Goal: Find specific page/section: Find specific page/section

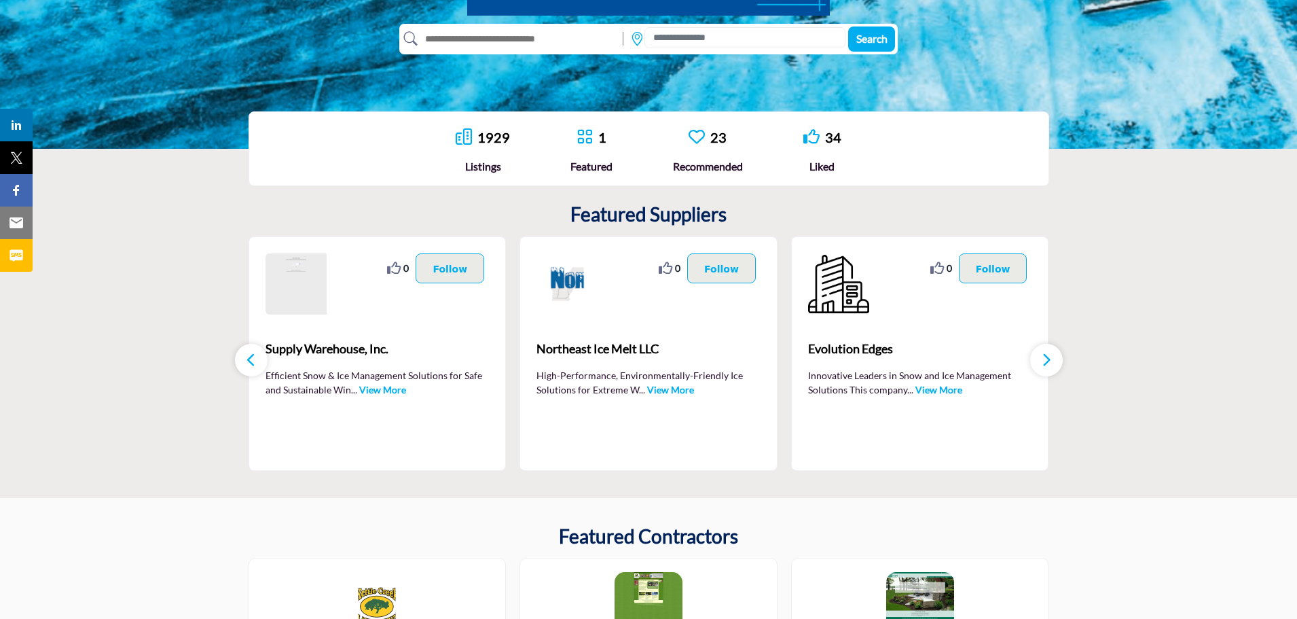
scroll to position [204, 0]
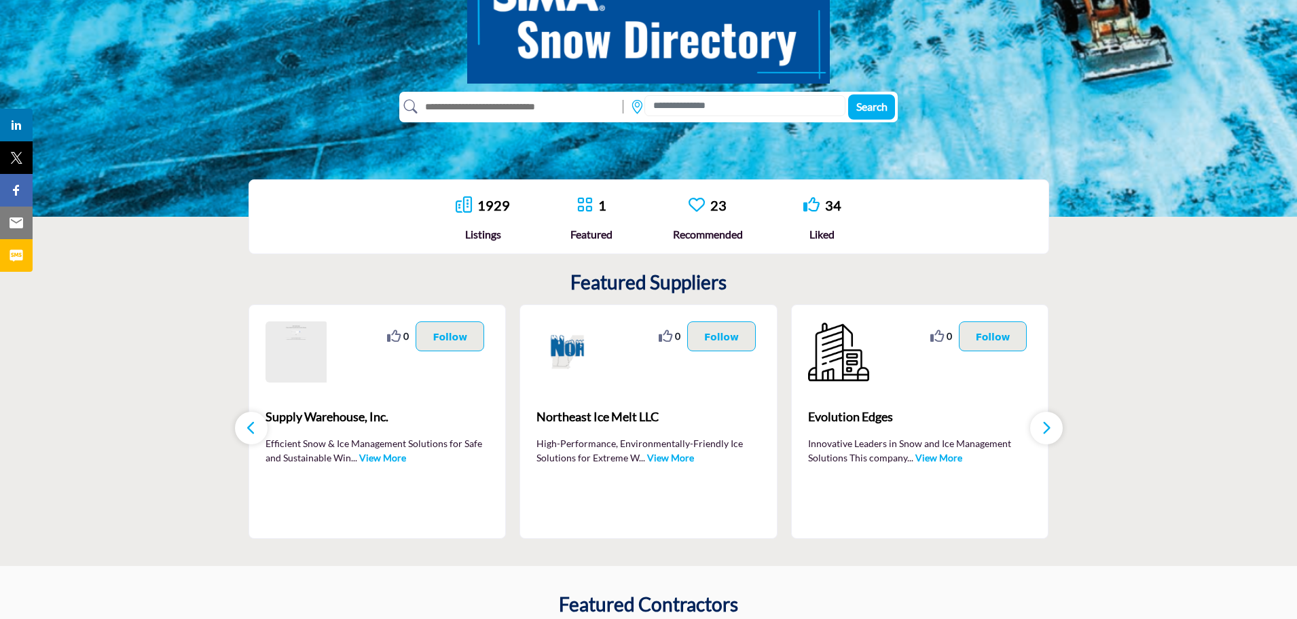
click at [527, 105] on input "text" at bounding box center [517, 107] width 199 height 22
click at [635, 109] on icon at bounding box center [637, 107] width 14 height 14
click at [677, 103] on input at bounding box center [745, 105] width 201 height 21
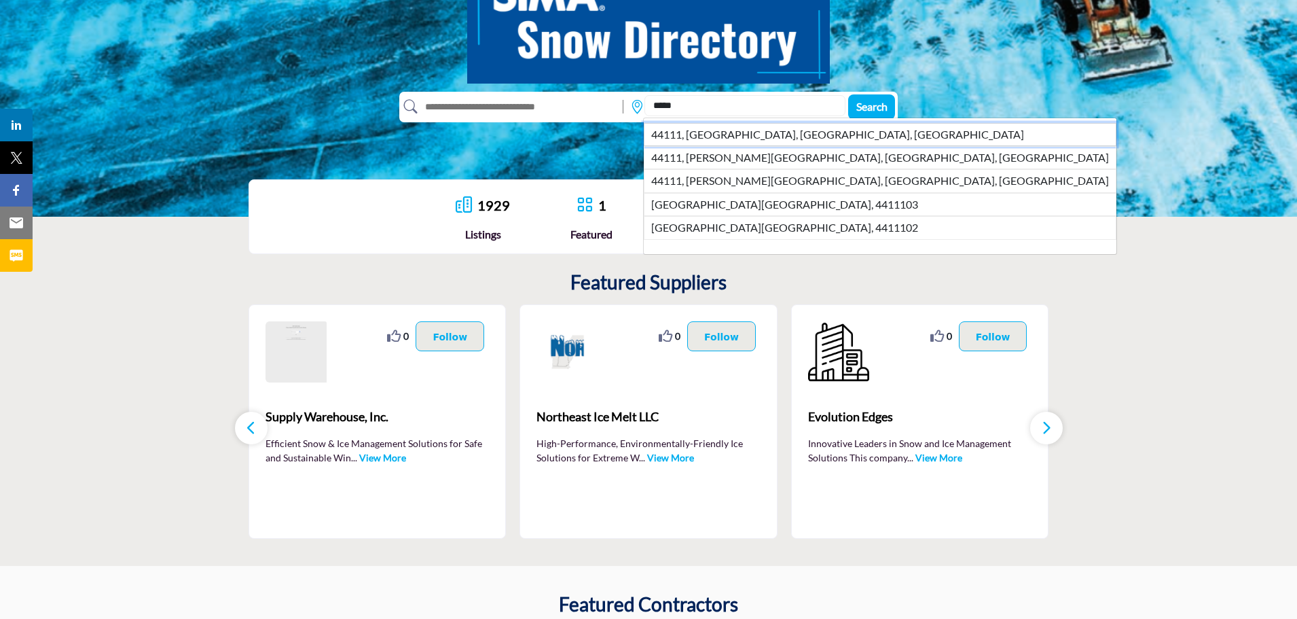
click at [752, 138] on li "44111, Cleveland, OH, USA" at bounding box center [880, 134] width 473 height 23
type input "**********"
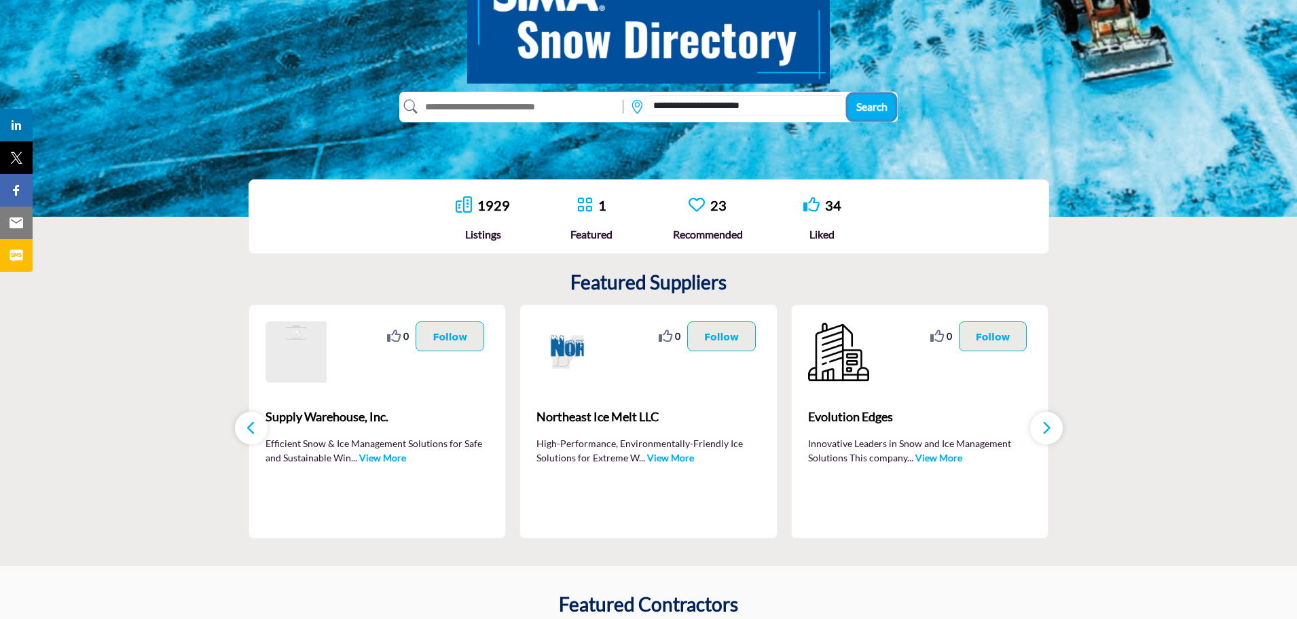
click at [871, 103] on span "Search" at bounding box center [871, 106] width 31 height 13
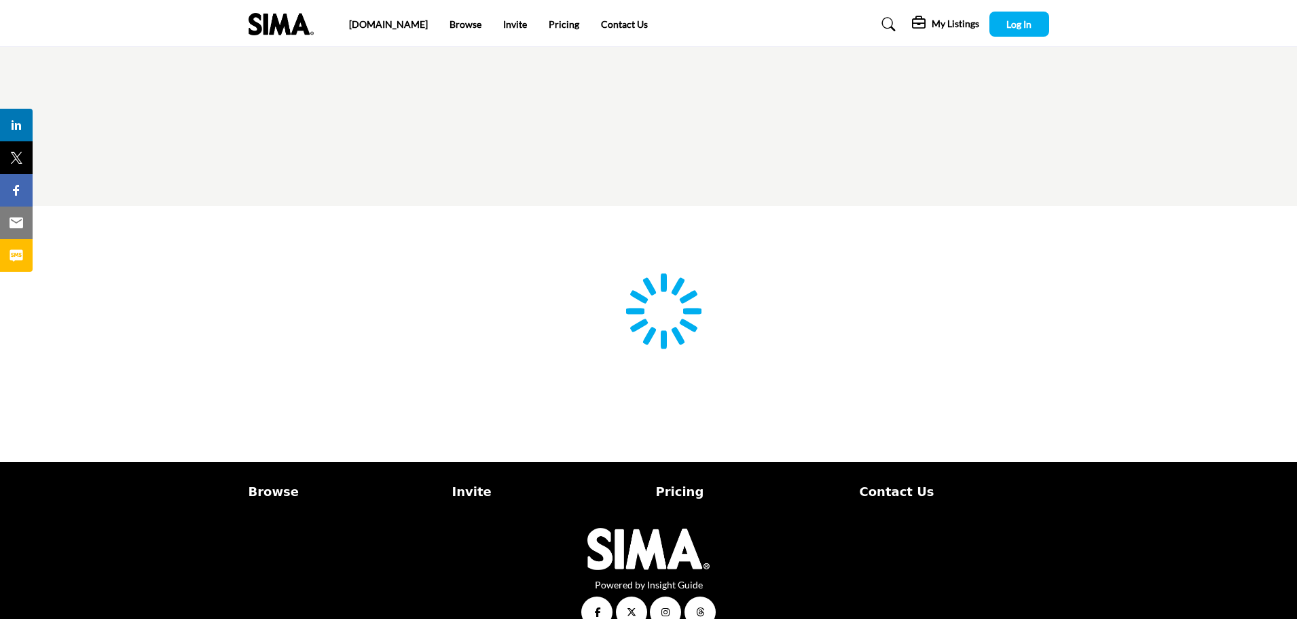
type input "**********"
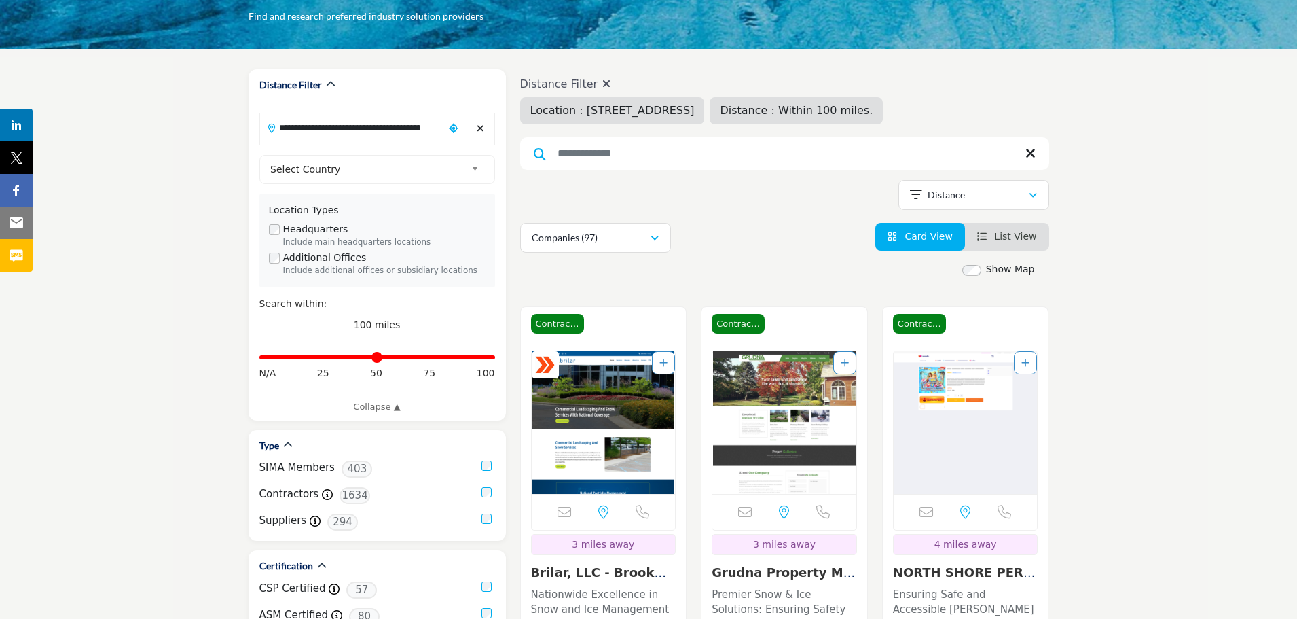
scroll to position [136, 0]
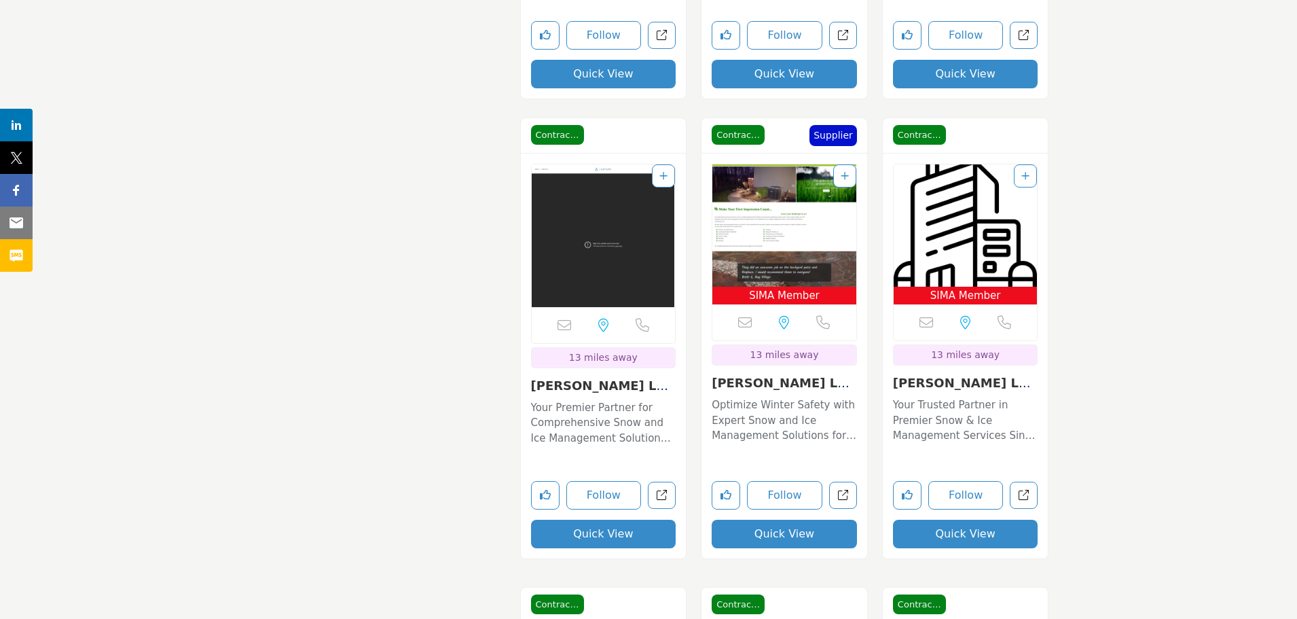
scroll to position [0, 0]
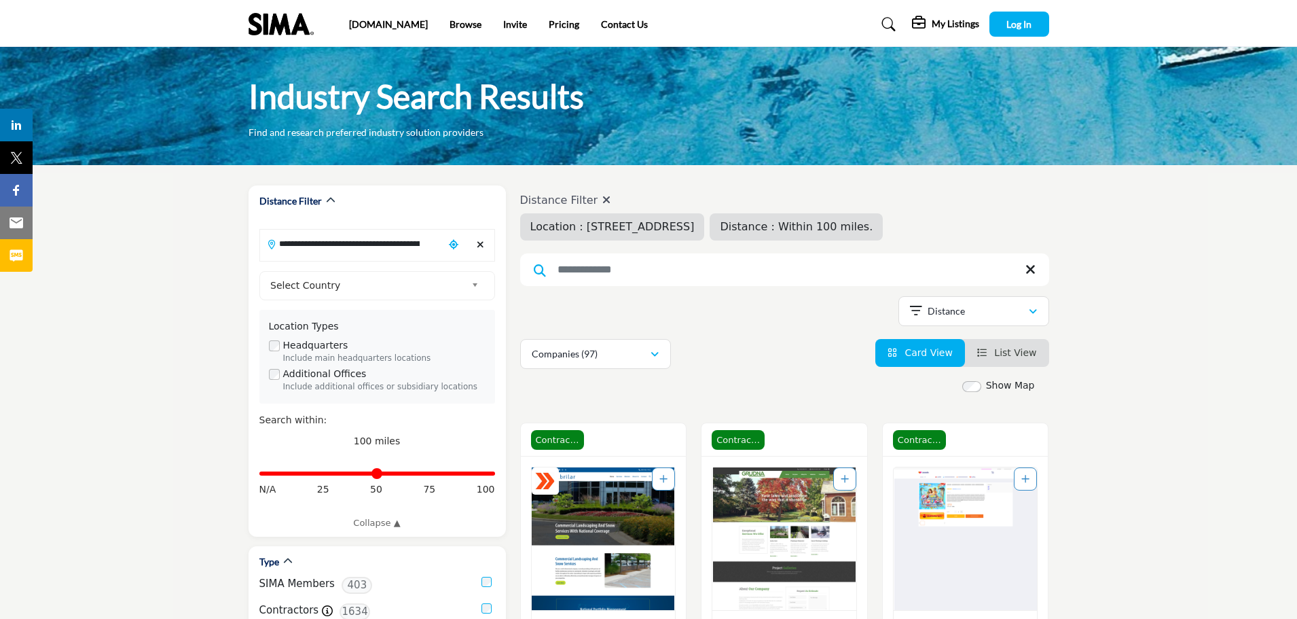
click at [604, 276] on input "Search Keyword" at bounding box center [784, 269] width 529 height 33
type input "***"
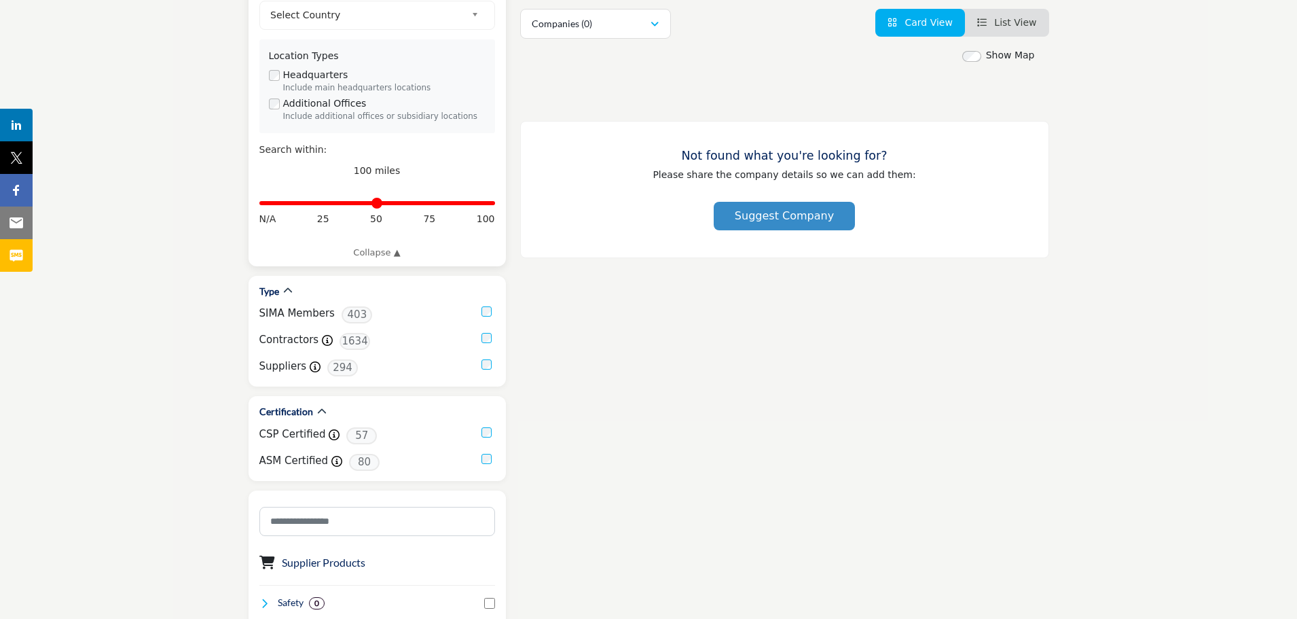
scroll to position [272, 0]
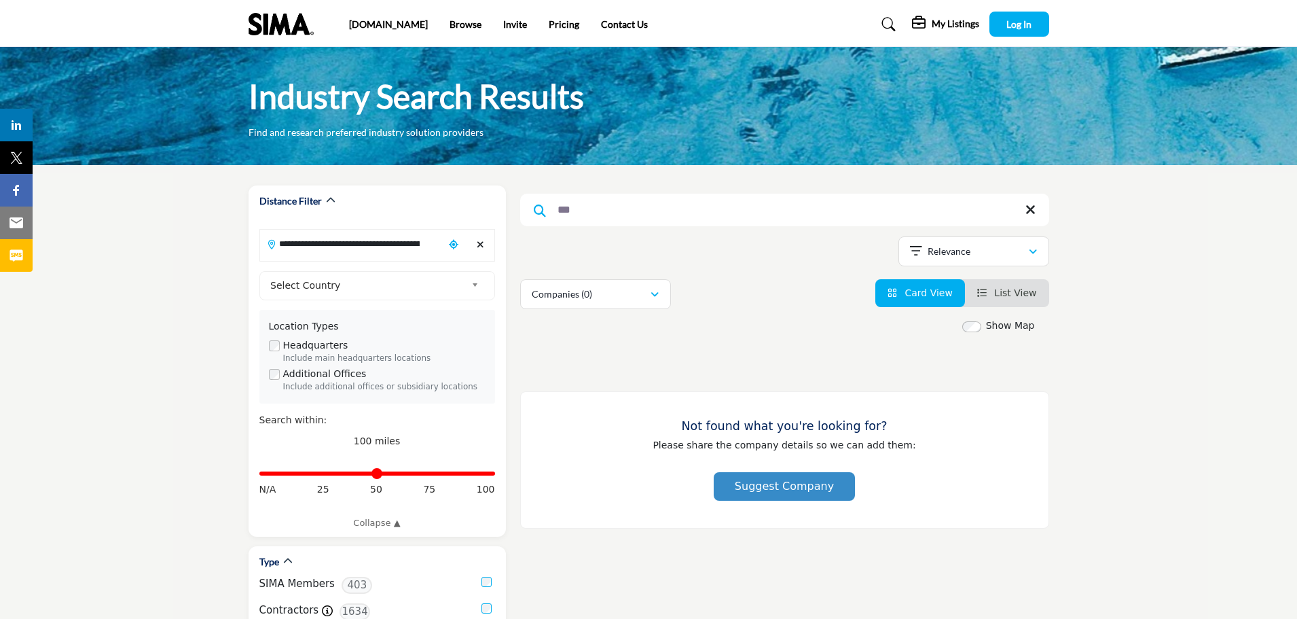
click at [1034, 207] on icon at bounding box center [1031, 210] width 10 height 14
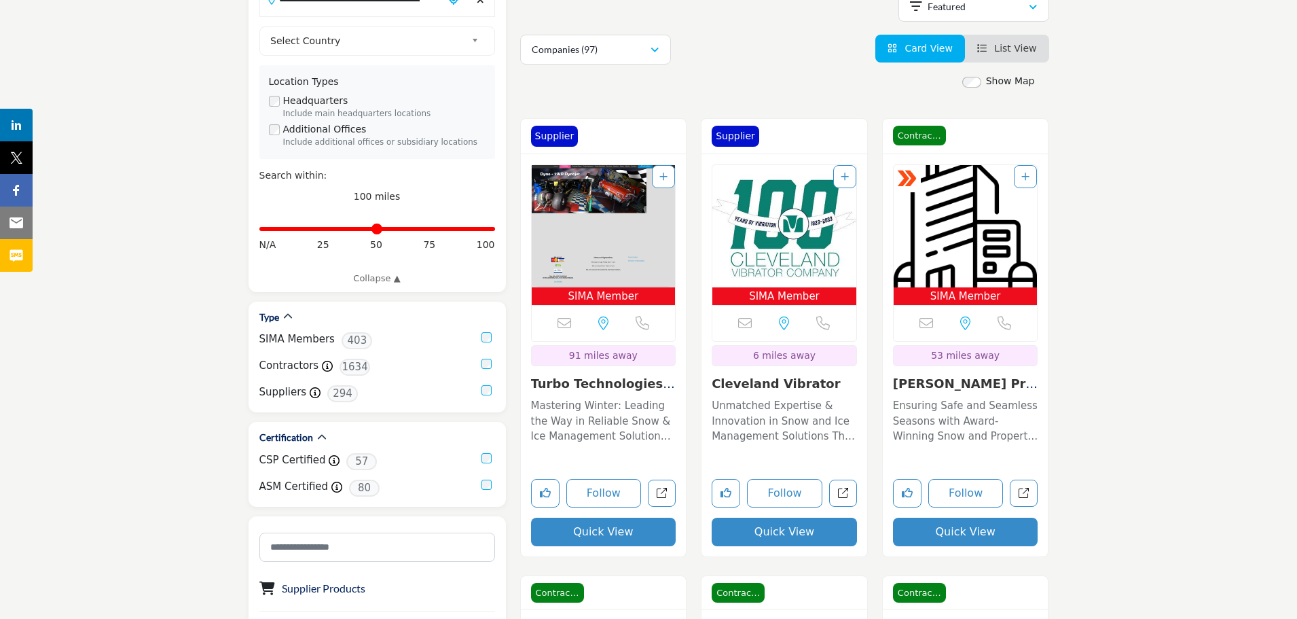
scroll to position [204, 0]
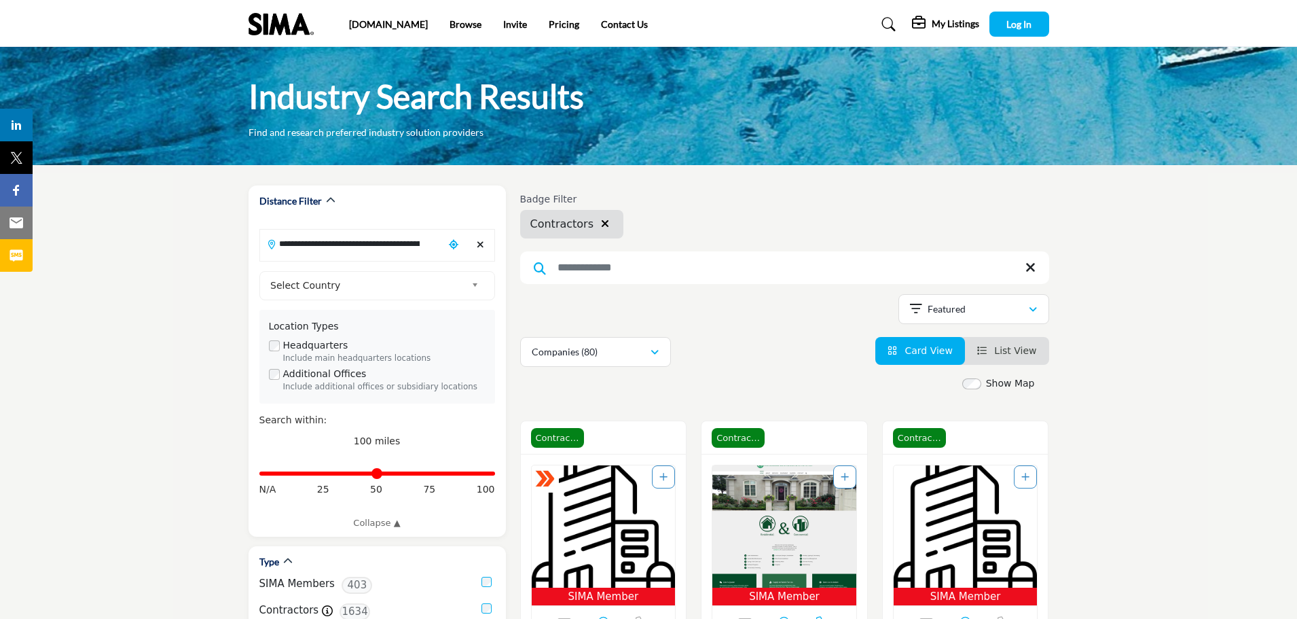
scroll to position [340, 0]
